Goal: Task Accomplishment & Management: Manage account settings

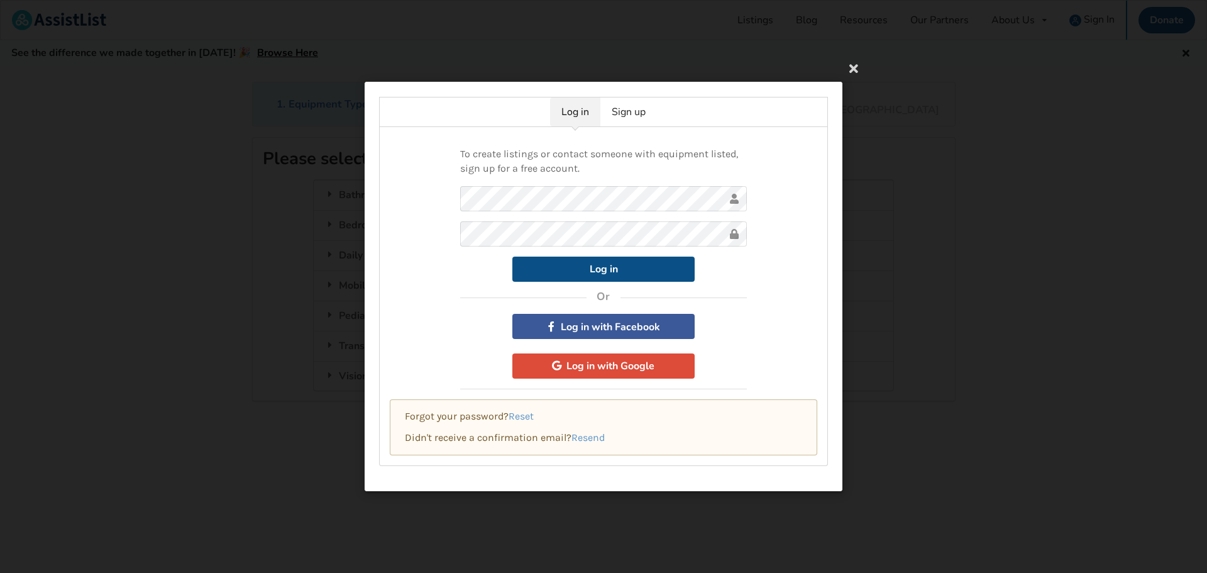
click at [605, 265] on button "Log in" at bounding box center [603, 268] width 182 height 25
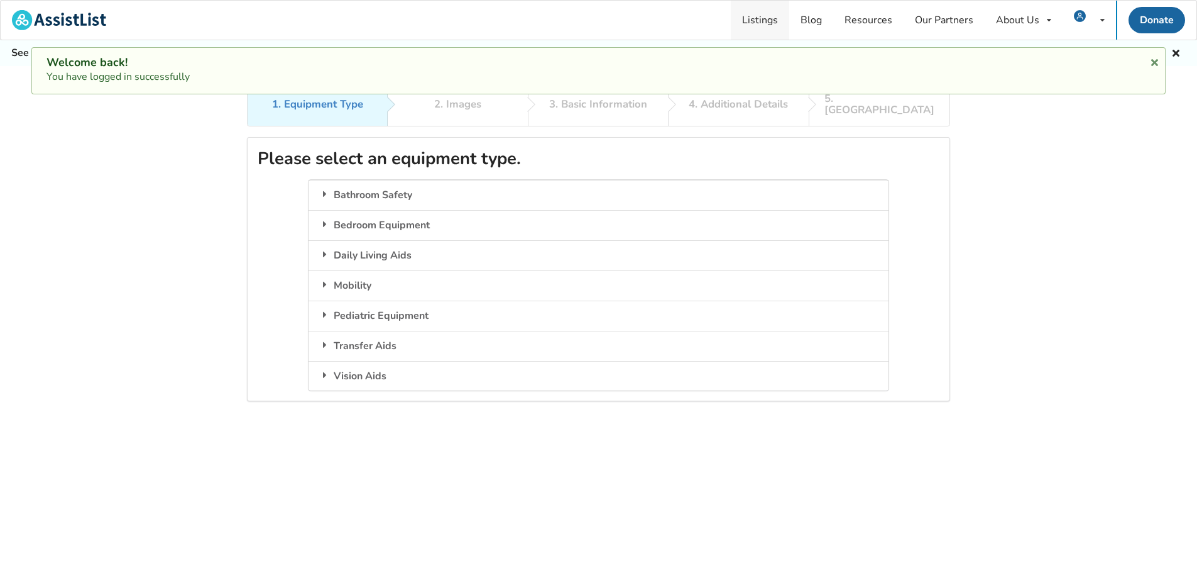
click at [752, 17] on link "Listings" at bounding box center [760, 20] width 58 height 39
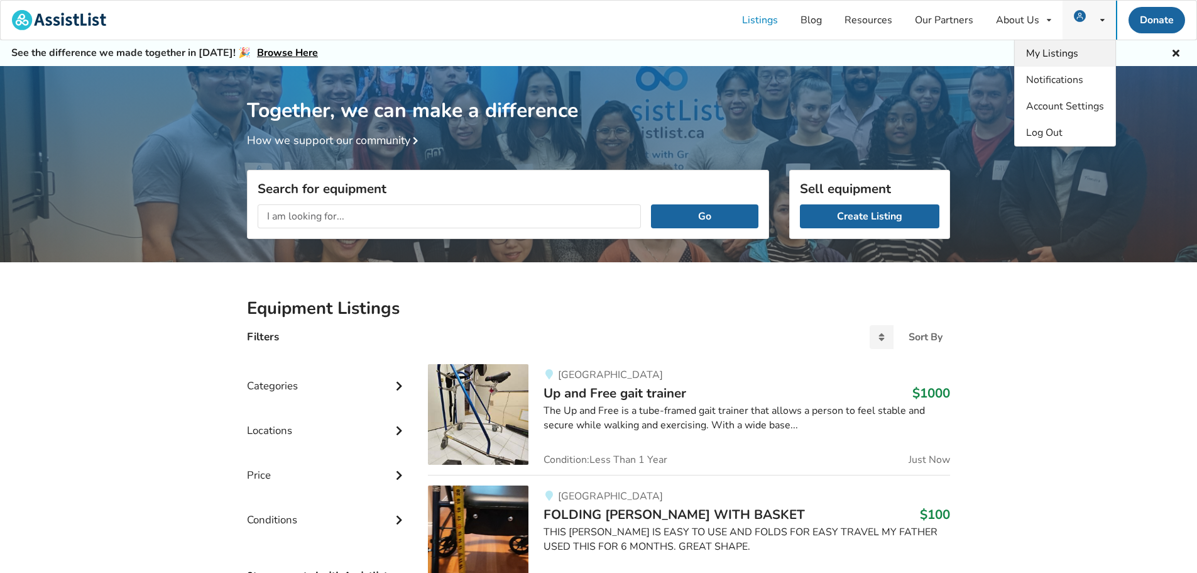
click at [1063, 54] on span "My Listings" at bounding box center [1052, 54] width 52 height 14
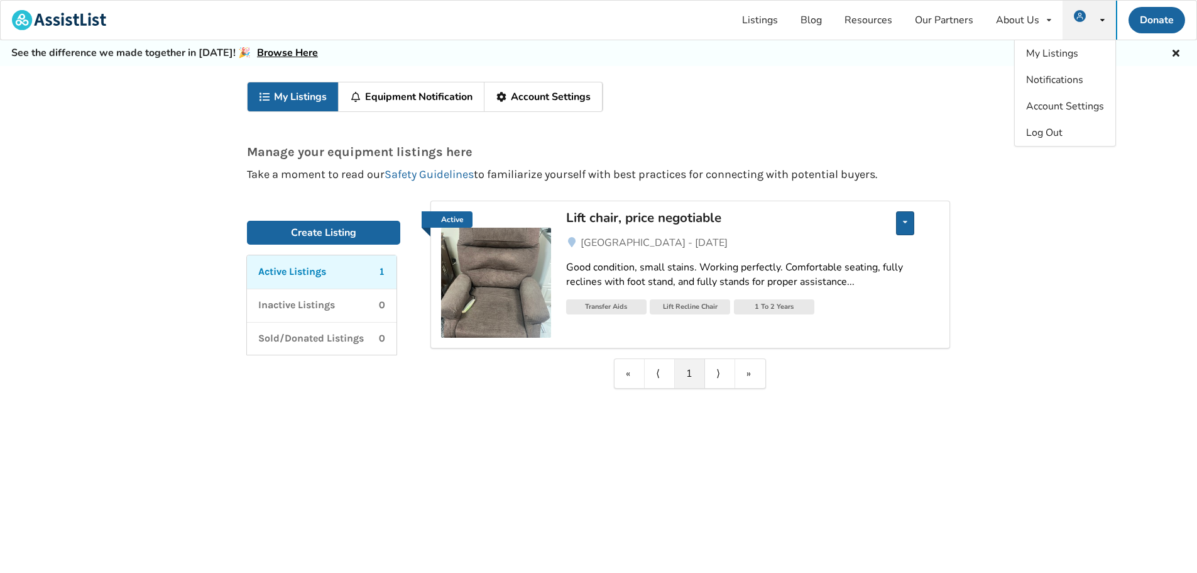
click at [906, 224] on icon at bounding box center [905, 222] width 4 height 8
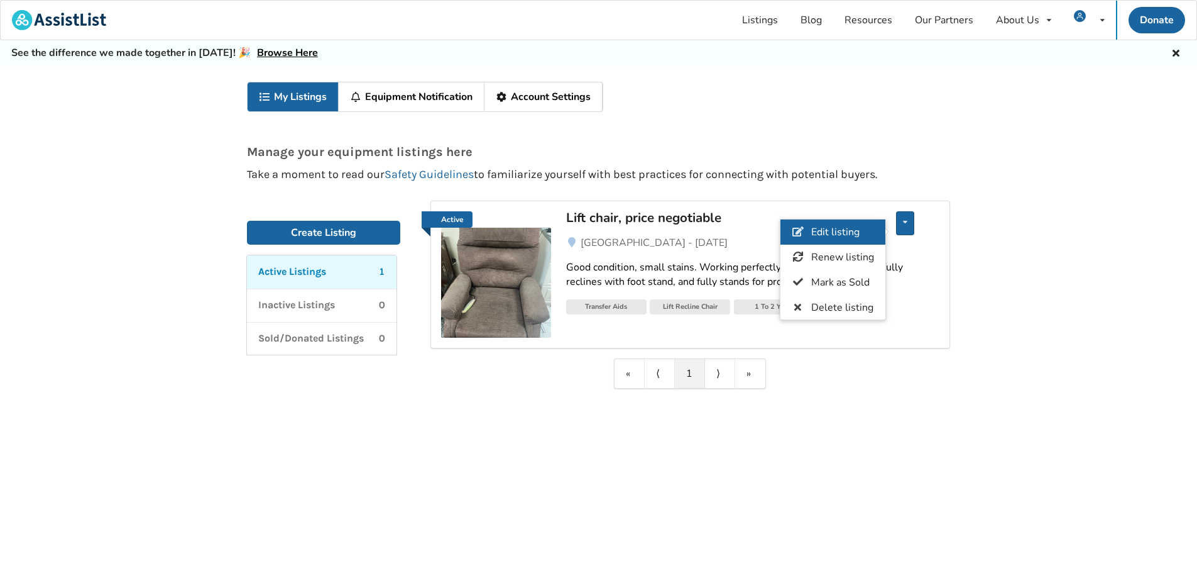
click at [845, 231] on span "Edit listing" at bounding box center [836, 232] width 48 height 14
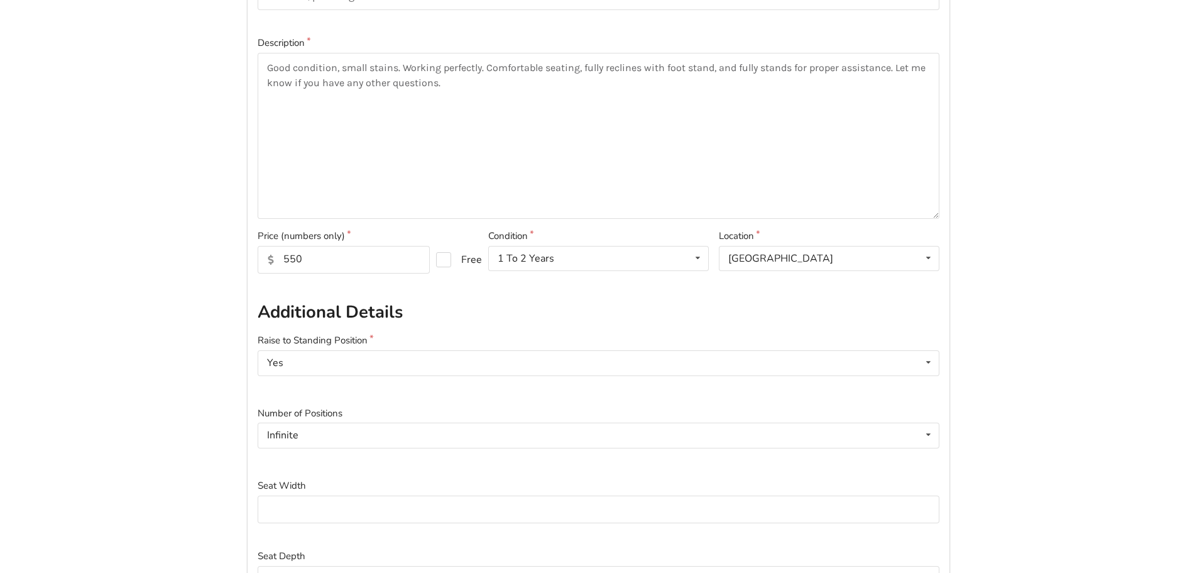
scroll to position [135, 0]
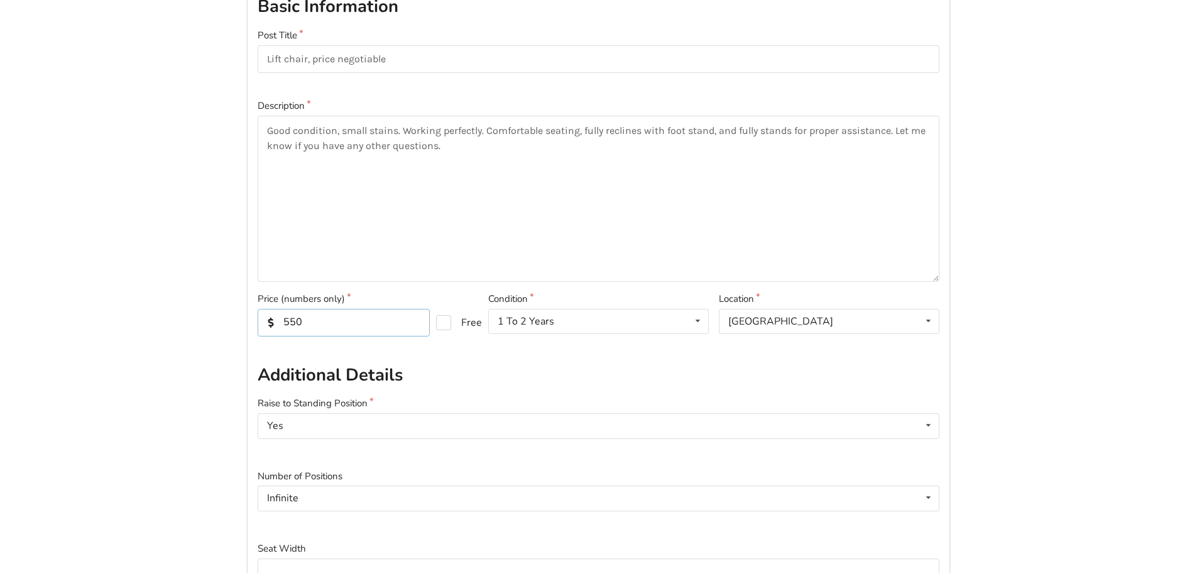
click at [317, 321] on input "550" at bounding box center [344, 323] width 172 height 28
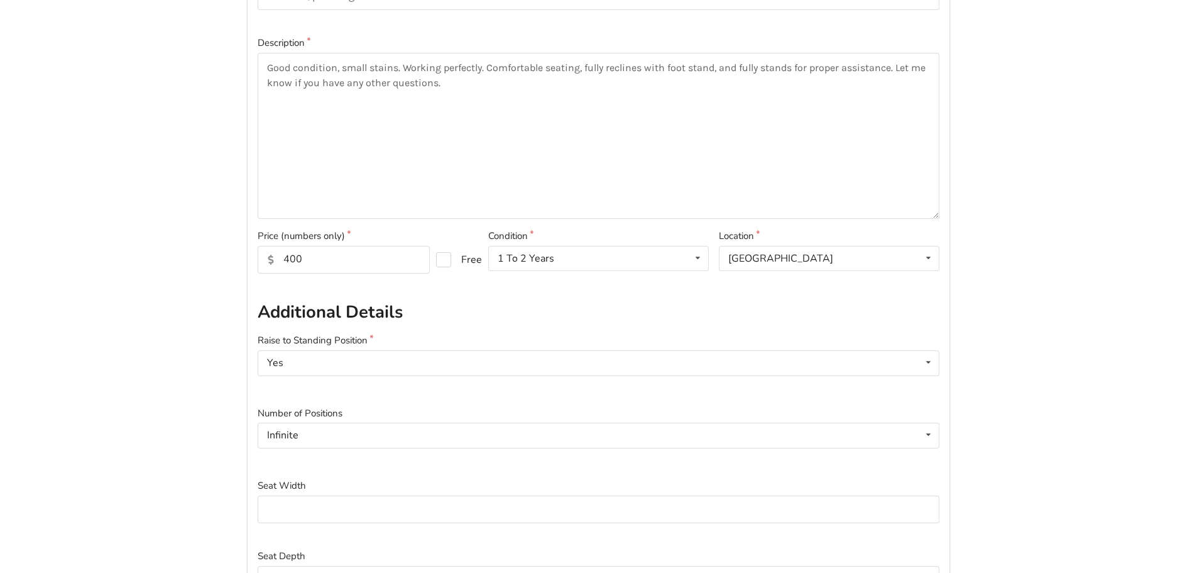
scroll to position [0, 0]
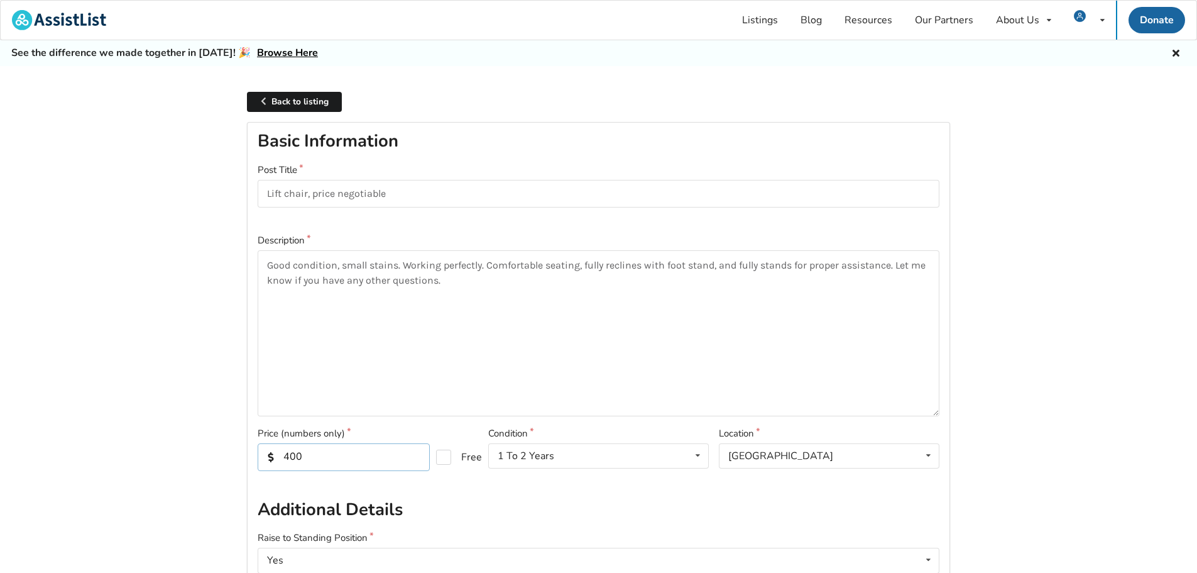
drag, startPoint x: 304, startPoint y: 458, endPoint x: 292, endPoint y: 462, distance: 13.1
click at [292, 462] on input "400" at bounding box center [344, 457] width 172 height 28
drag, startPoint x: 1016, startPoint y: 441, endPoint x: 996, endPoint y: 430, distance: 22.2
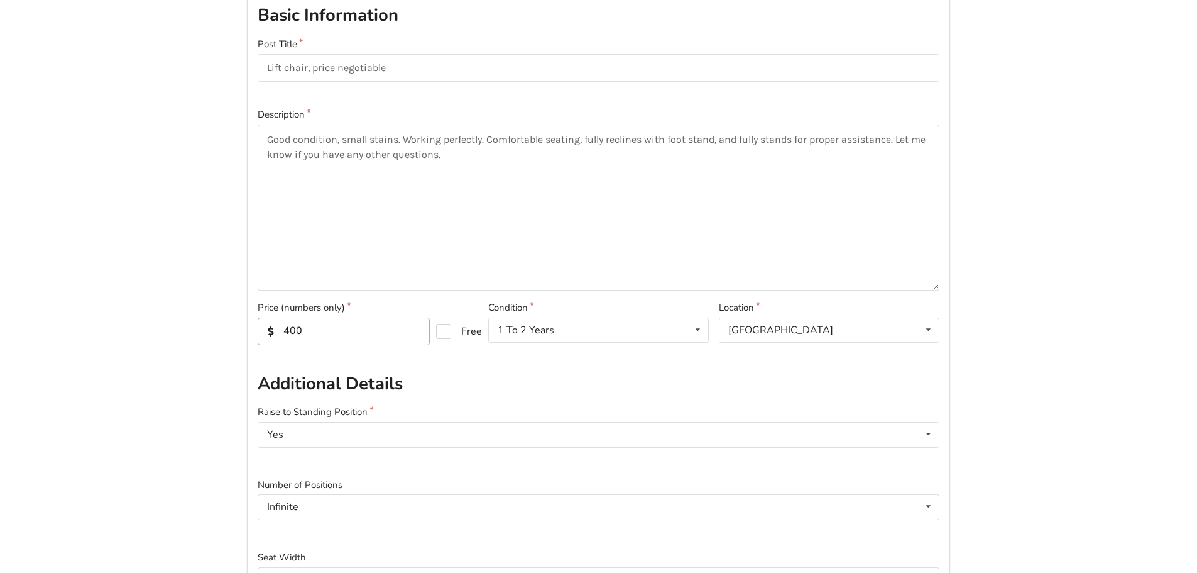
scroll to position [1, 0]
drag, startPoint x: 312, startPoint y: 329, endPoint x: 291, endPoint y: 338, distance: 22.5
click at [291, 338] on input "400" at bounding box center [344, 331] width 172 height 28
type input "450"
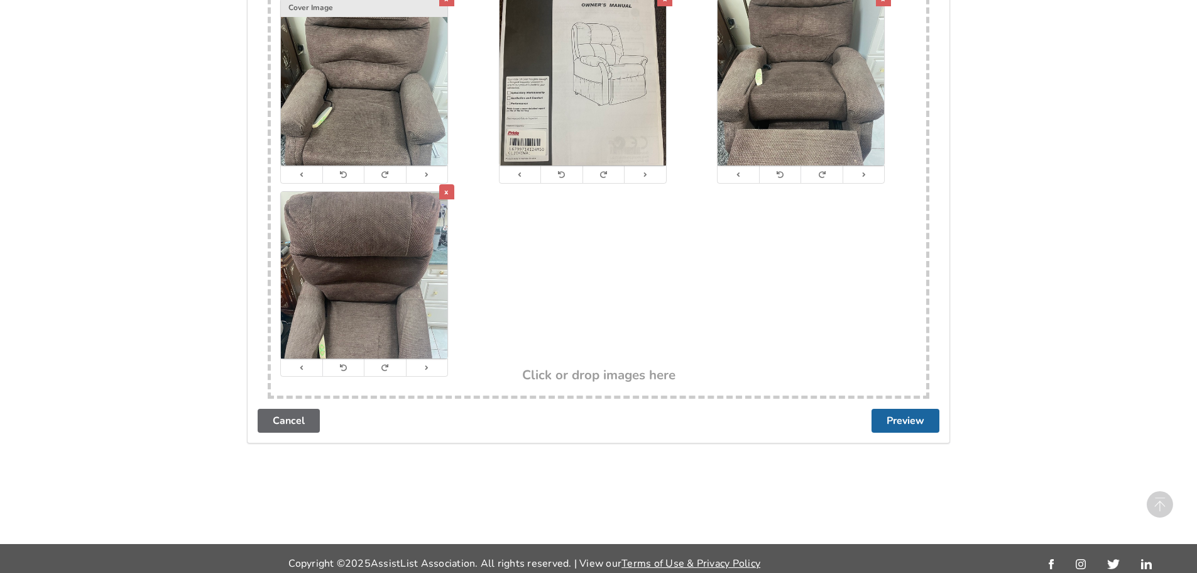
scroll to position [1140, 0]
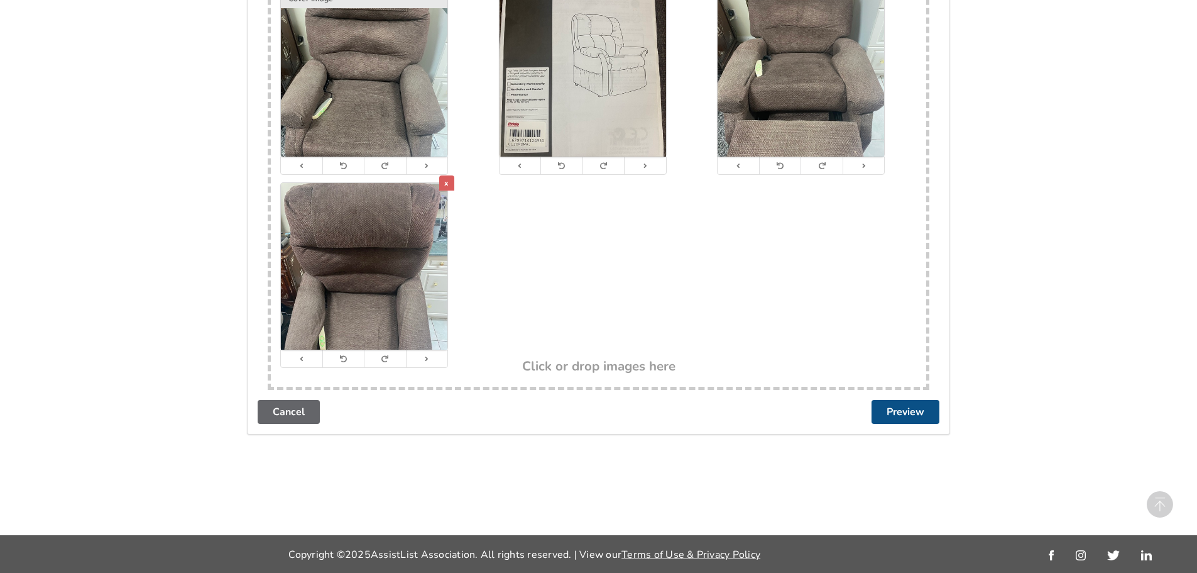
click at [908, 409] on button "Preview" at bounding box center [906, 412] width 68 height 24
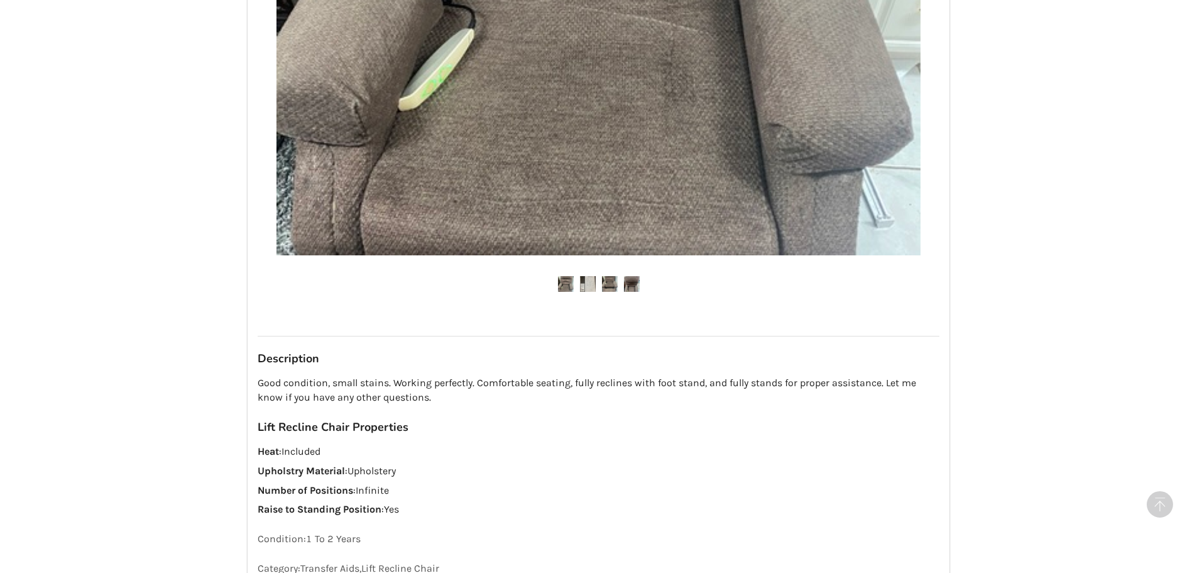
scroll to position [872, 0]
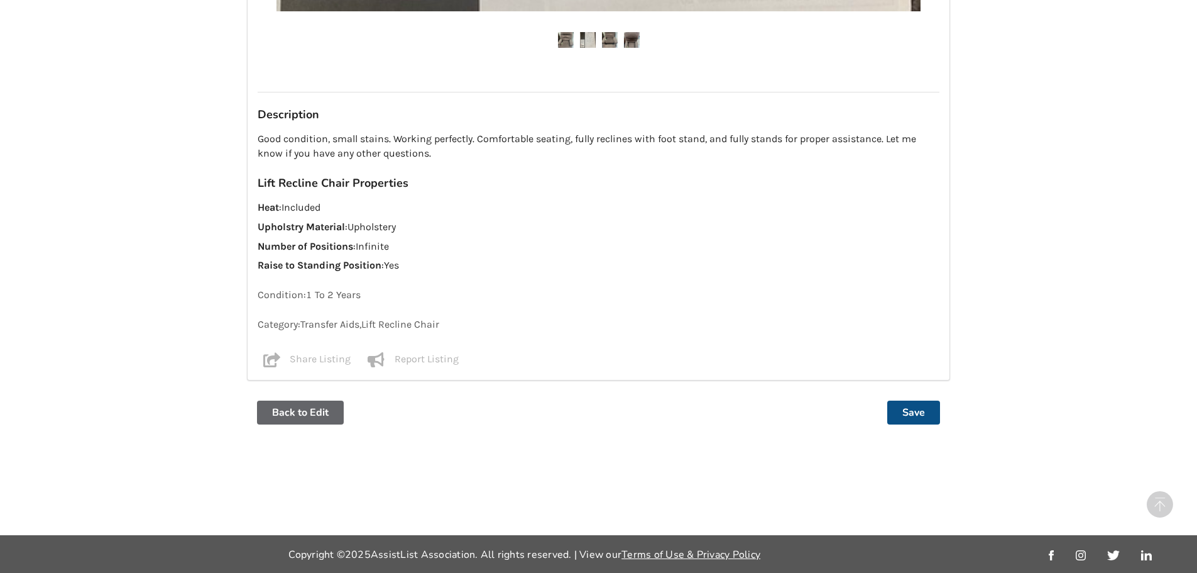
click at [911, 414] on button "Save" at bounding box center [914, 412] width 53 height 24
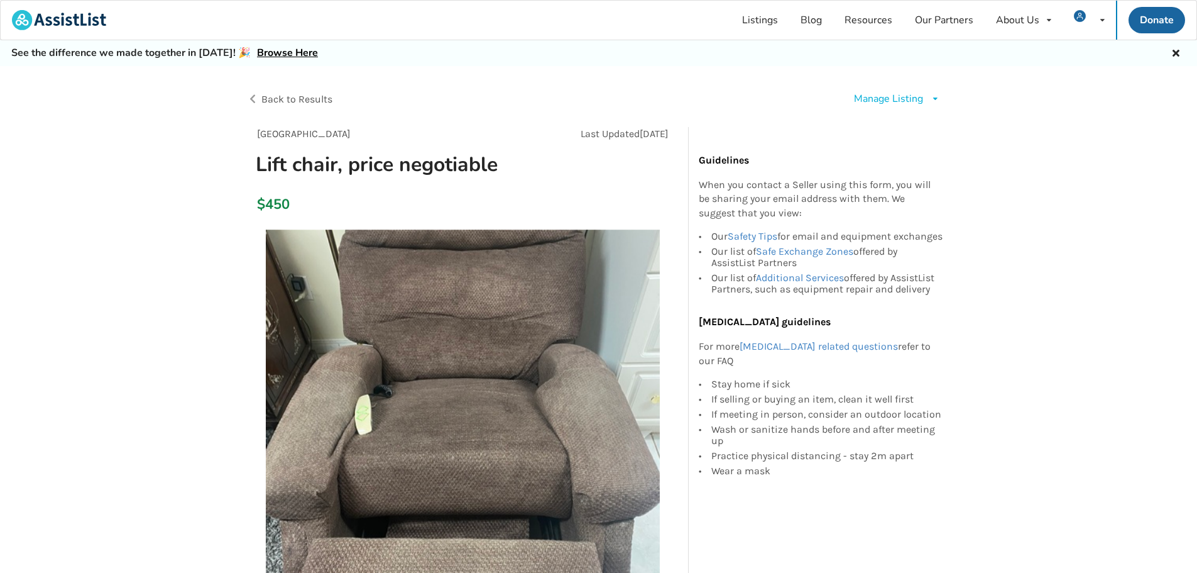
click at [292, 98] on span "Back to Results" at bounding box center [296, 99] width 71 height 12
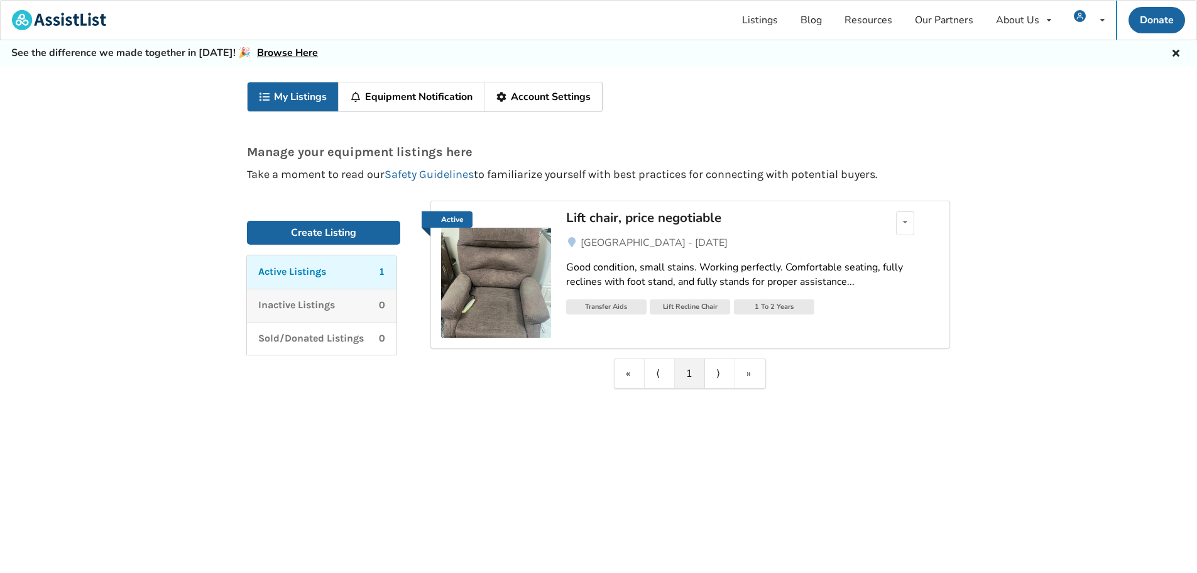
click at [320, 308] on p "Inactive Listings" at bounding box center [296, 305] width 77 height 14
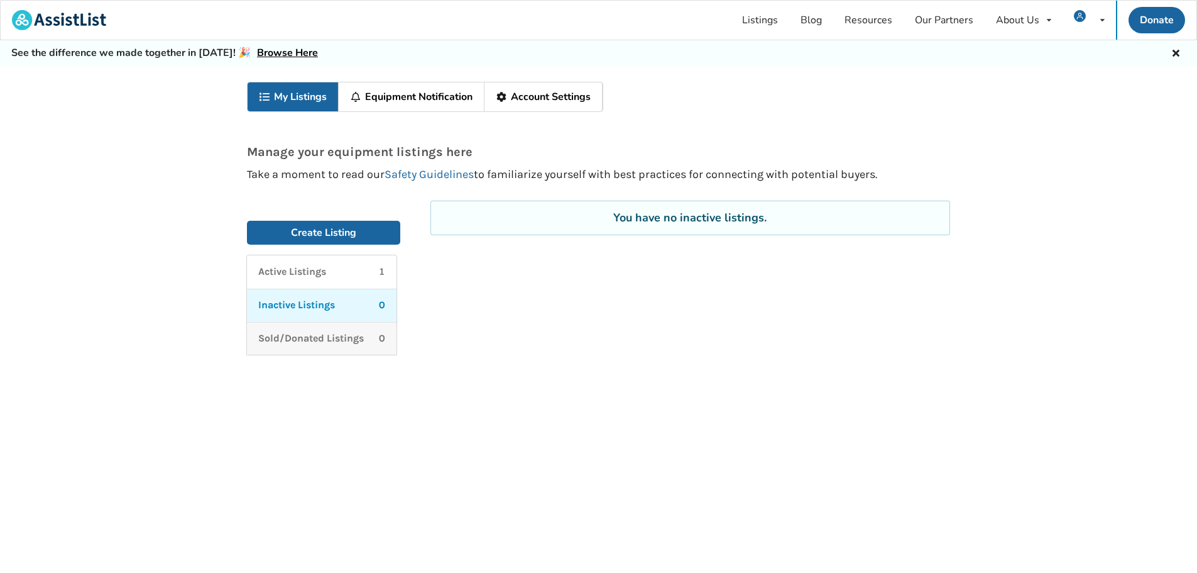
click at [321, 342] on p "Sold/Donated Listings" at bounding box center [311, 338] width 106 height 14
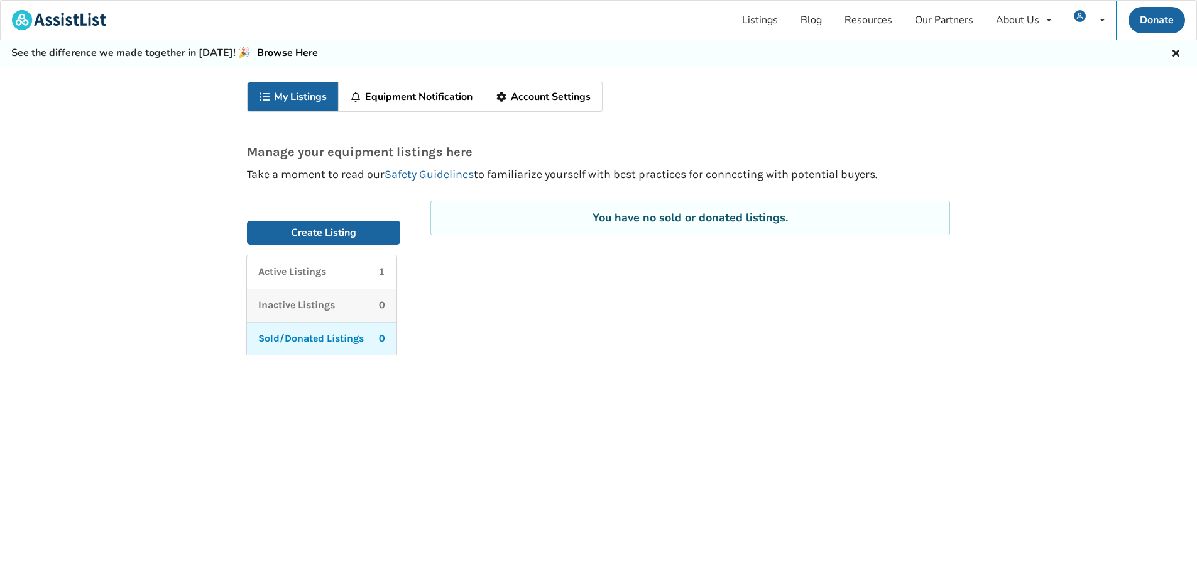
click at [333, 305] on p "Inactive Listings" at bounding box center [296, 305] width 77 height 14
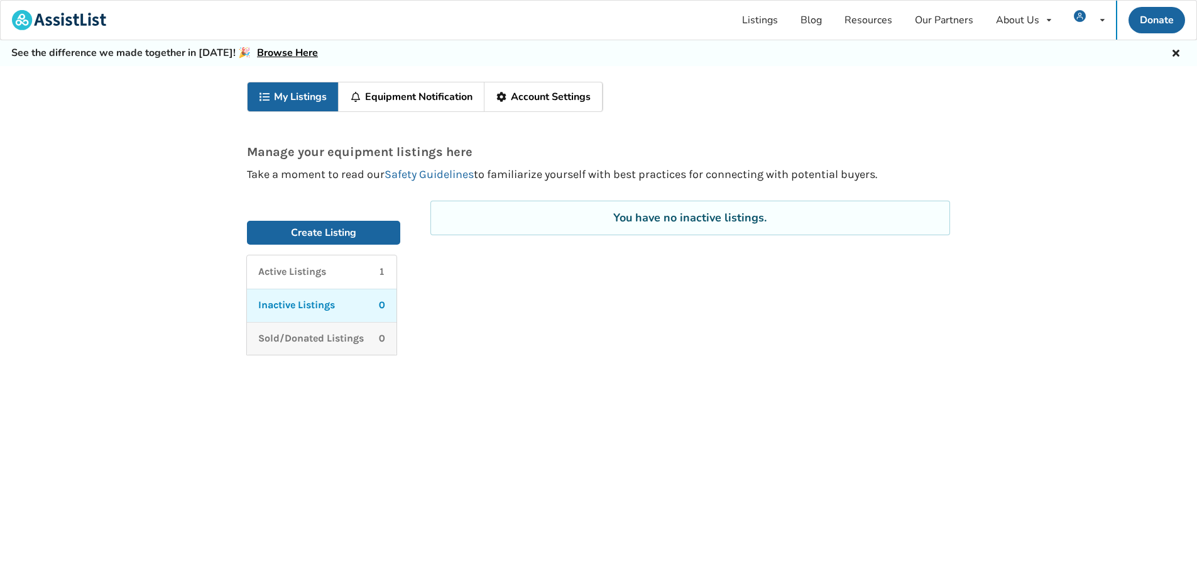
click at [341, 335] on p "Sold/Donated Listings" at bounding box center [311, 338] width 106 height 14
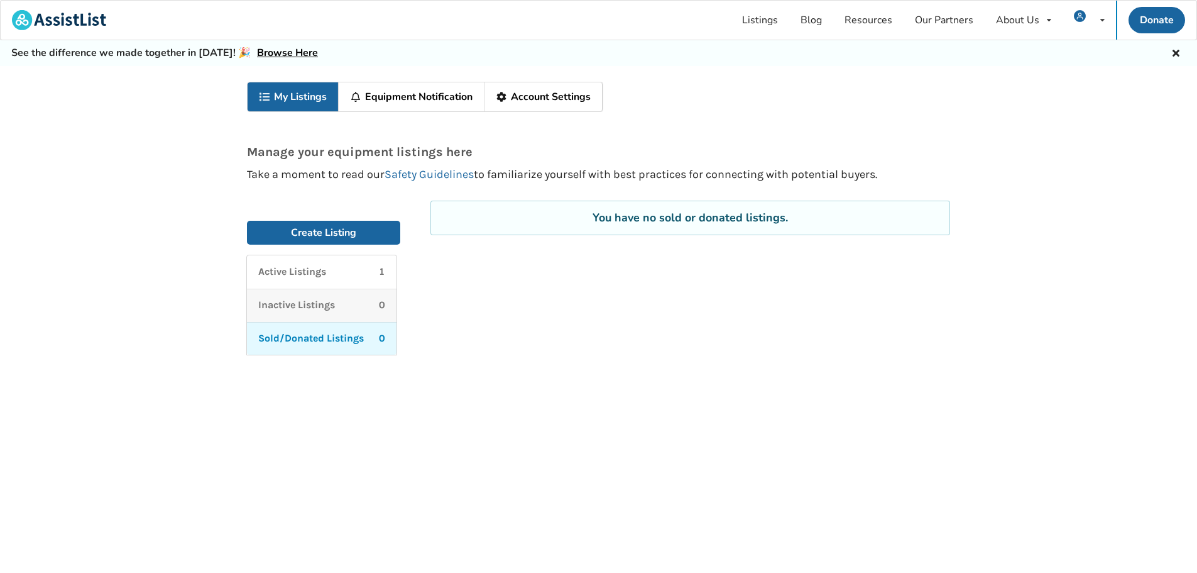
click at [340, 299] on div "Inactive Listings 0" at bounding box center [321, 305] width 127 height 14
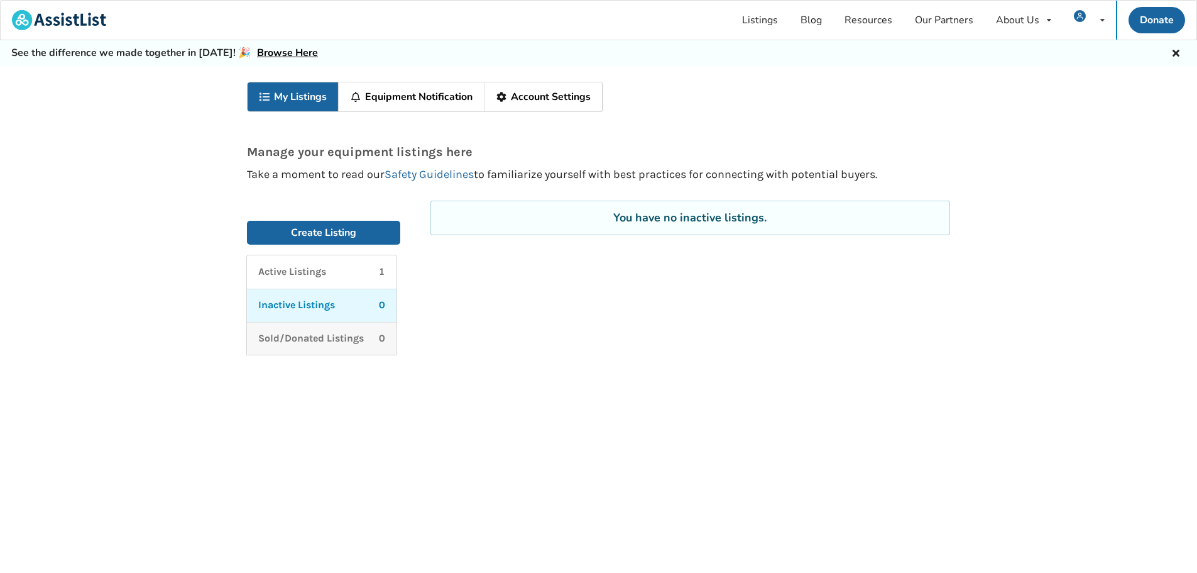
click at [347, 326] on link "Sold/Donated Listings 0" at bounding box center [322, 338] width 150 height 33
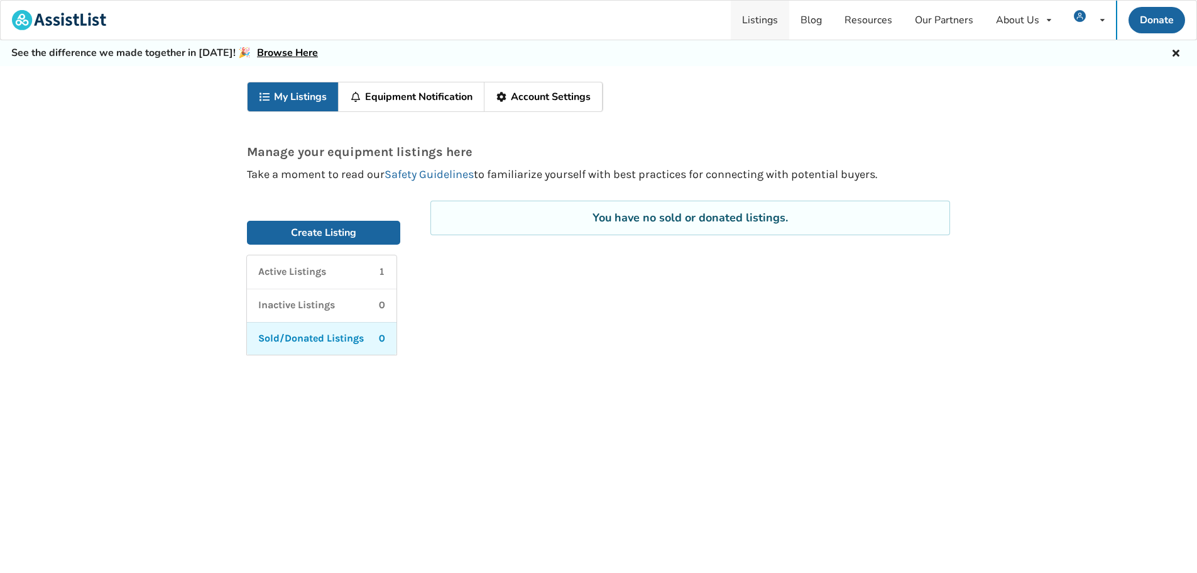
click at [761, 18] on link "Listings" at bounding box center [760, 20] width 58 height 39
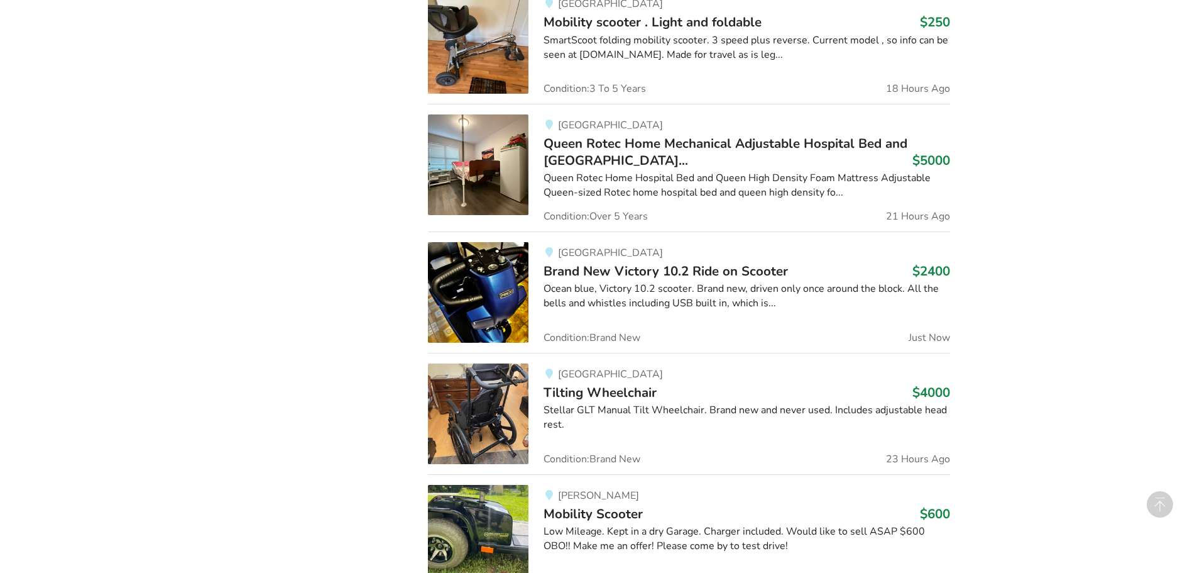
scroll to position [2021, 0]
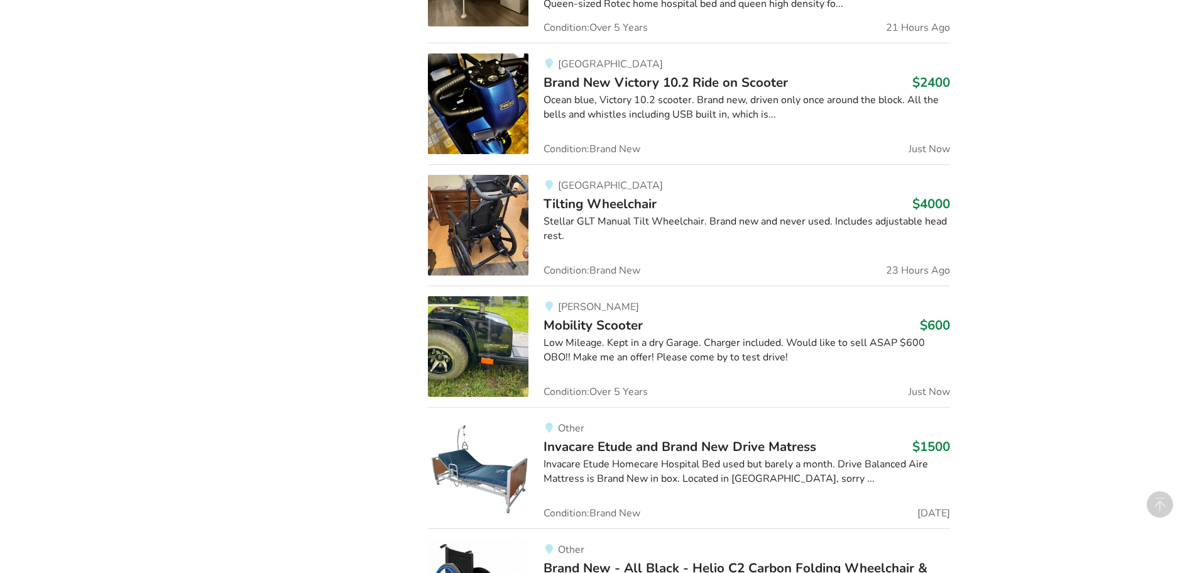
click at [454, 224] on img at bounding box center [478, 225] width 101 height 101
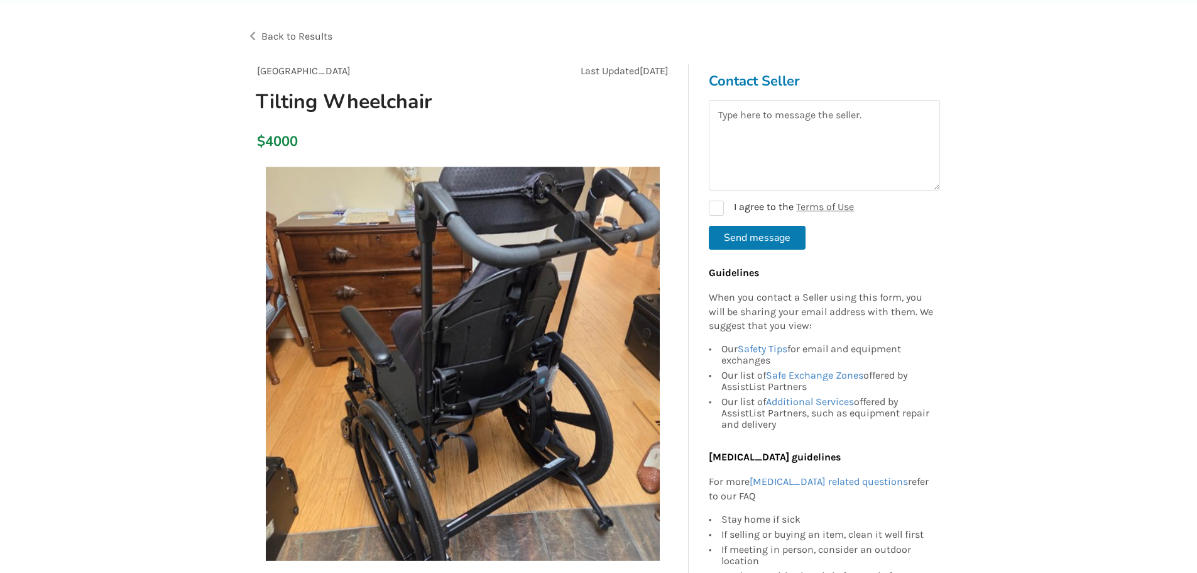
scroll to position [126, 0]
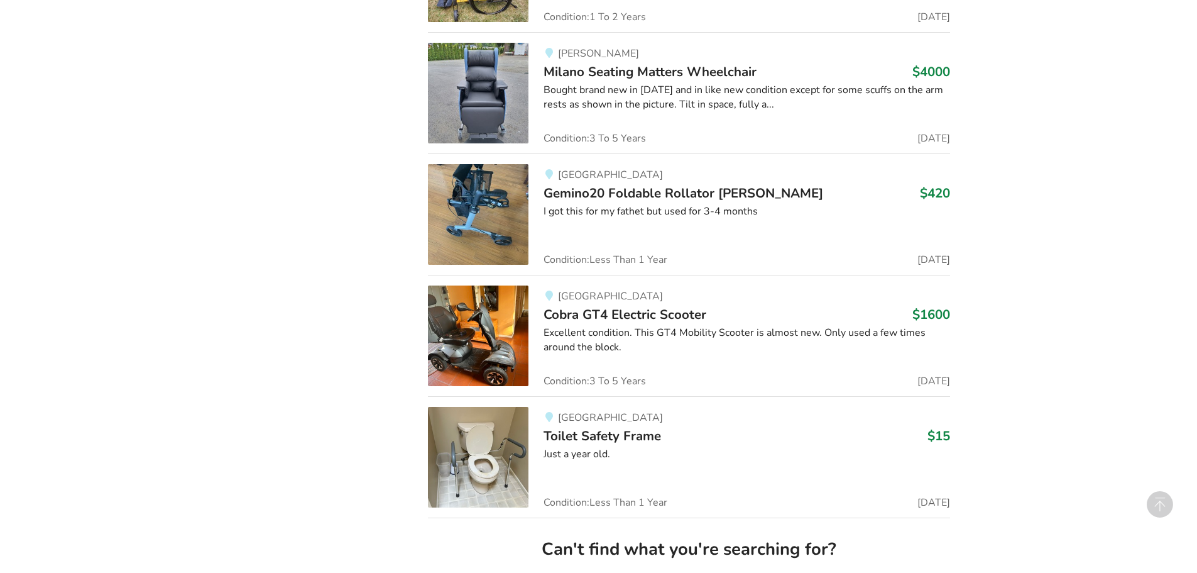
scroll to position [5989, 0]
